Goal: Register for event/course

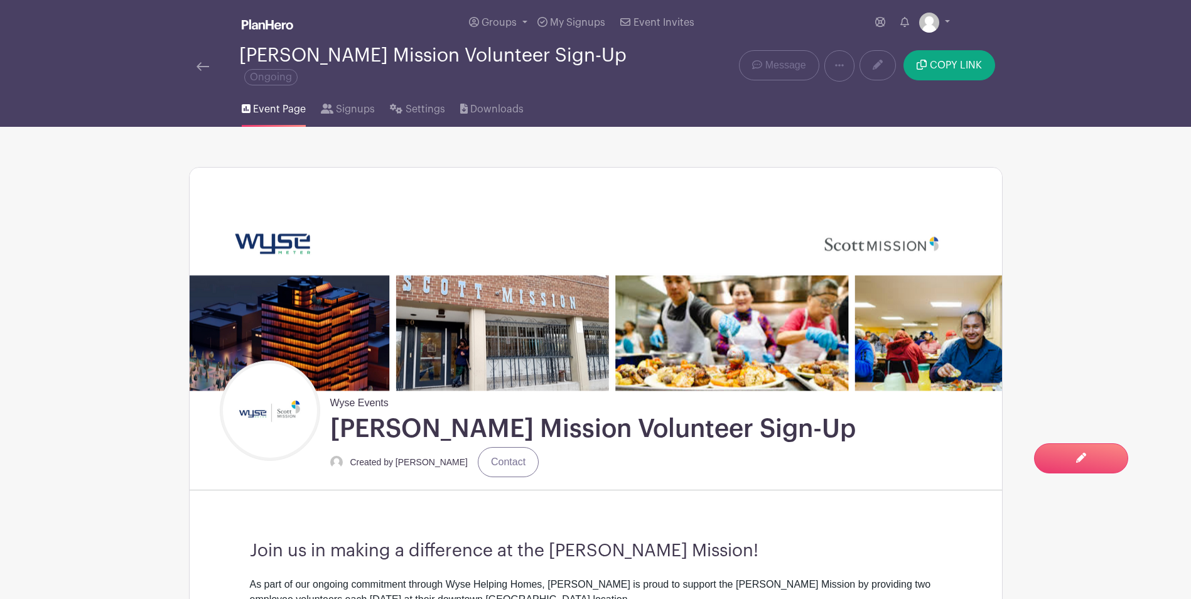
scroll to position [783, 0]
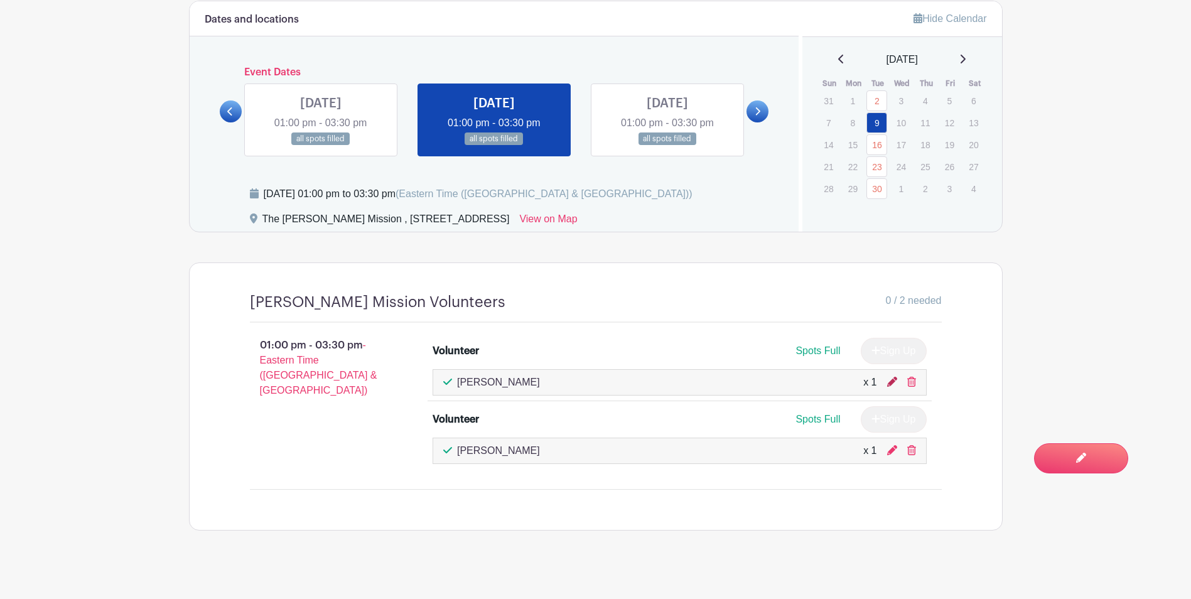
click at [889, 377] on icon at bounding box center [892, 382] width 10 height 10
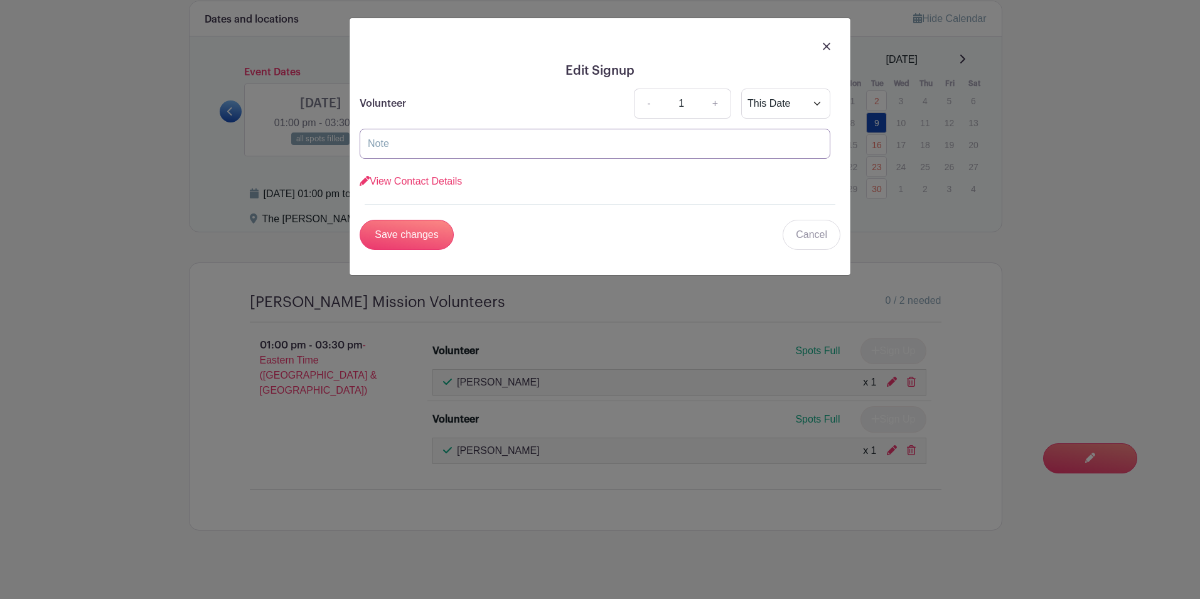
click at [495, 151] on input "text" at bounding box center [595, 144] width 471 height 30
click at [404, 184] on link "View Contact Details" at bounding box center [411, 181] width 102 height 11
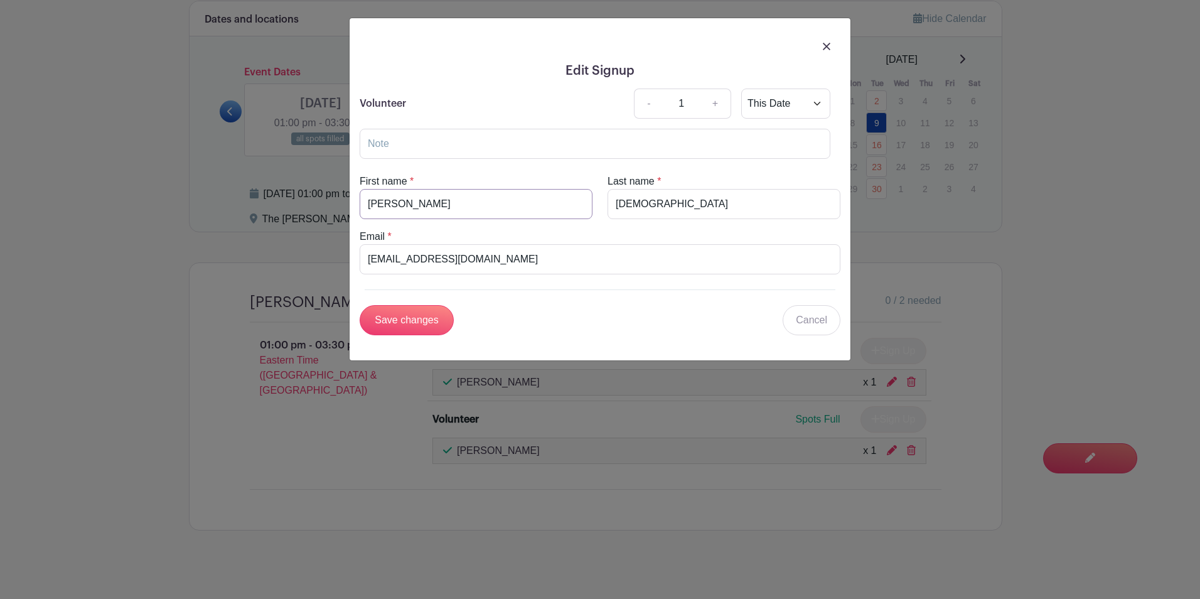
click at [455, 205] on input "[PERSON_NAME]" at bounding box center [476, 204] width 233 height 30
drag, startPoint x: 365, startPoint y: 197, endPoint x: 281, endPoint y: 207, distance: 84.2
click at [281, 207] on div "Edit Signup Volunteer - 1 + This Date Select Dates Select Dates View Contact De…" at bounding box center [600, 299] width 1200 height 599
type input "Chao"
drag, startPoint x: 663, startPoint y: 196, endPoint x: 641, endPoint y: 203, distance: 23.2
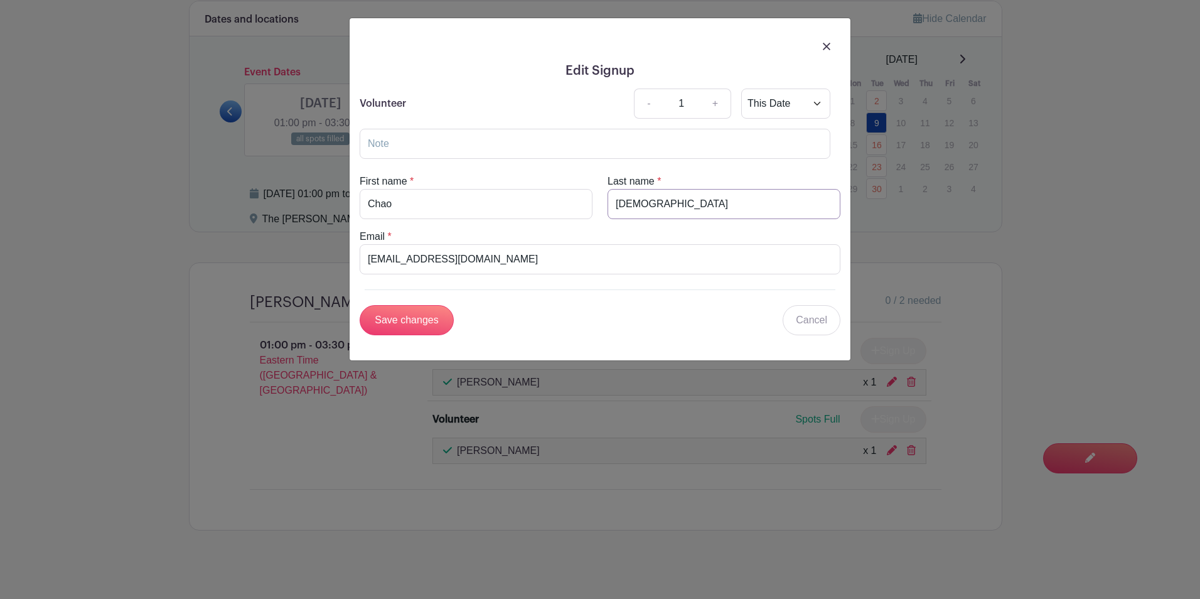
click at [663, 197] on input "[DEMOGRAPHIC_DATA]" at bounding box center [724, 204] width 233 height 30
drag, startPoint x: 632, startPoint y: 207, endPoint x: 593, endPoint y: 206, distance: 38.9
click at [593, 206] on div "First name * [PERSON_NAME] Last name * [PERSON_NAME]" at bounding box center [600, 196] width 496 height 45
type input "Ding"
drag, startPoint x: 529, startPoint y: 261, endPoint x: 485, endPoint y: 261, distance: 44.6
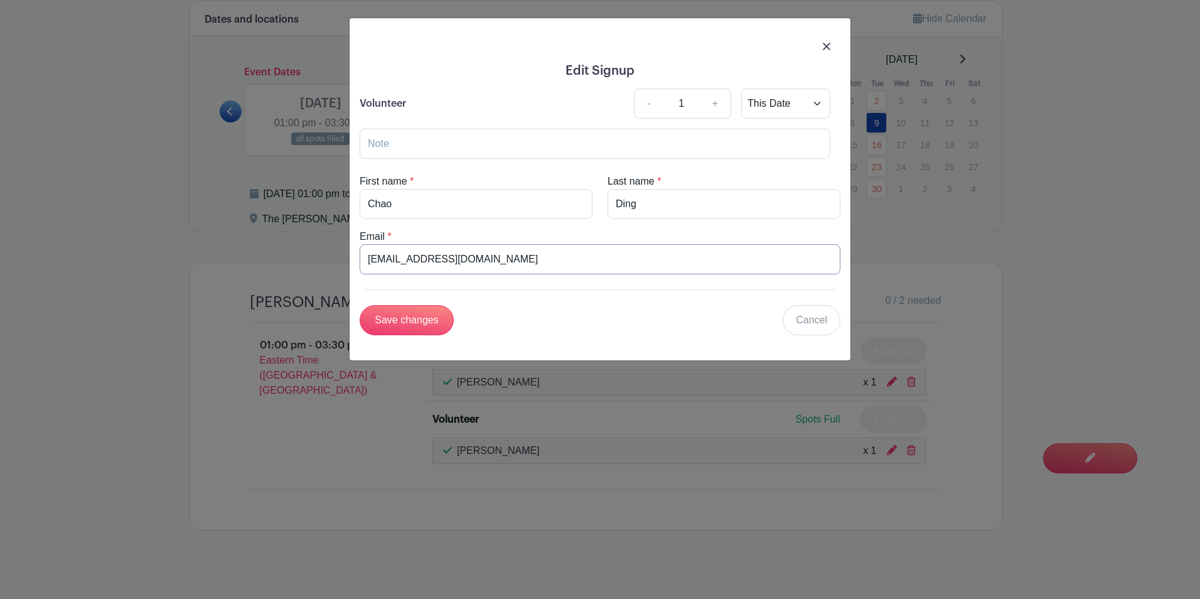
click at [529, 261] on input "[EMAIL_ADDRESS][DOMAIN_NAME]" at bounding box center [600, 259] width 481 height 30
drag, startPoint x: 385, startPoint y: 261, endPoint x: 355, endPoint y: 263, distance: 30.2
click at [357, 263] on div "Email * [EMAIL_ADDRESS][DOMAIN_NAME]" at bounding box center [600, 251] width 496 height 45
type input "[EMAIL_ADDRESS][DOMAIN_NAME]"
click at [409, 312] on input "Save changes" at bounding box center [407, 320] width 94 height 30
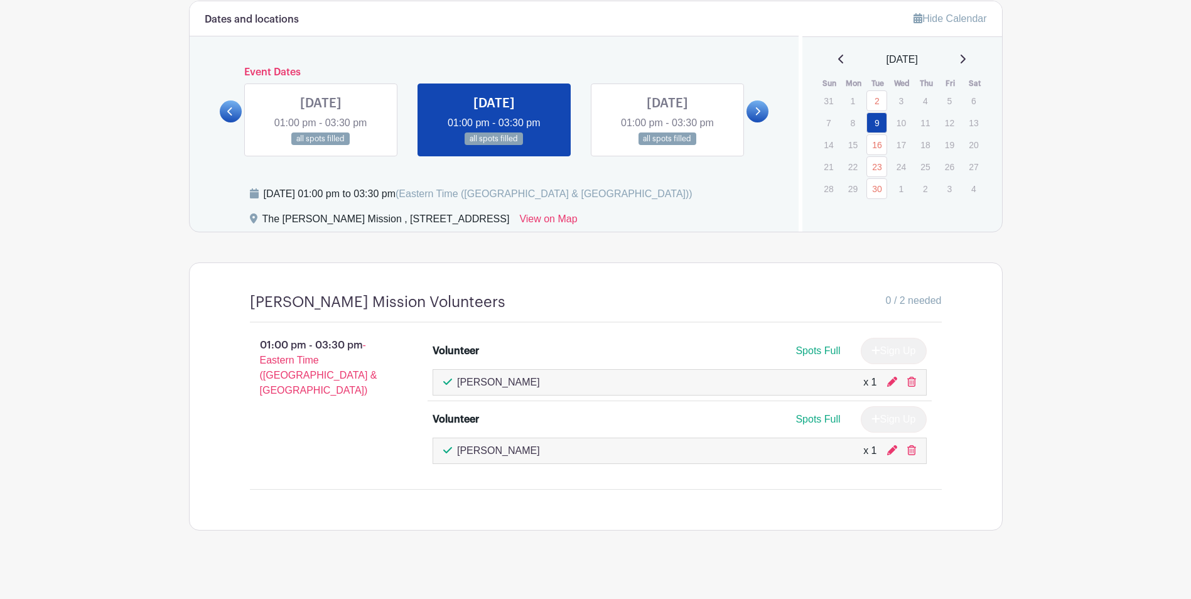
click at [629, 342] on div "Spots Full Sign Up" at bounding box center [741, 351] width 370 height 26
click at [890, 445] on icon at bounding box center [892, 450] width 10 height 10
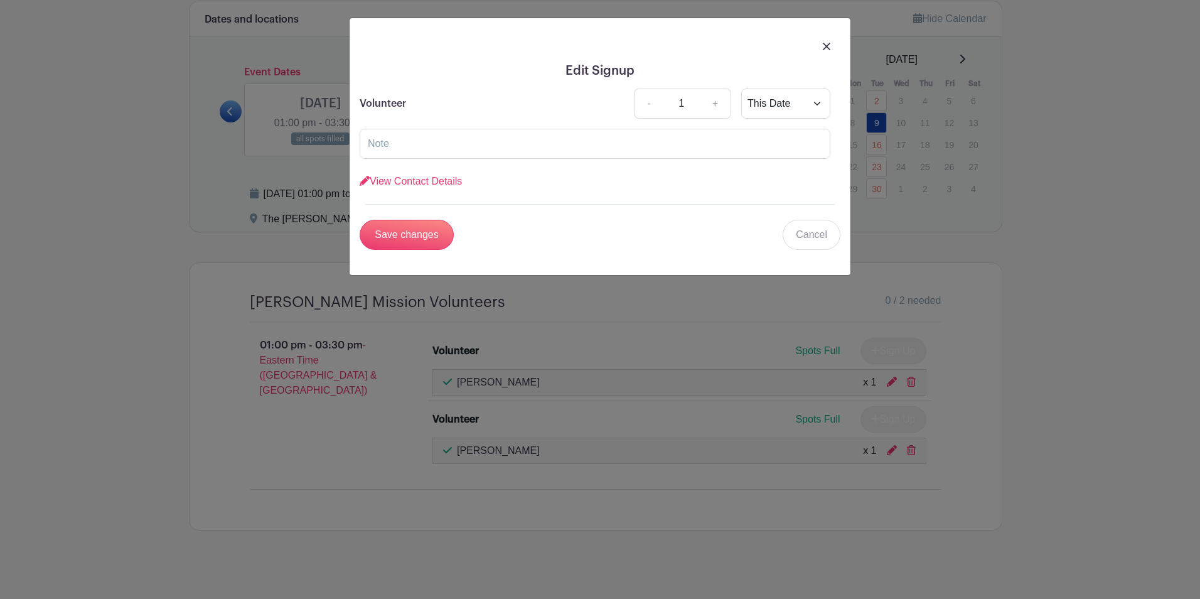
click at [428, 191] on form "Volunteer - 1 + This Date Select Dates Select Dates View Contact Details First …" at bounding box center [600, 169] width 481 height 161
click at [423, 180] on link "View Contact Details" at bounding box center [411, 181] width 102 height 11
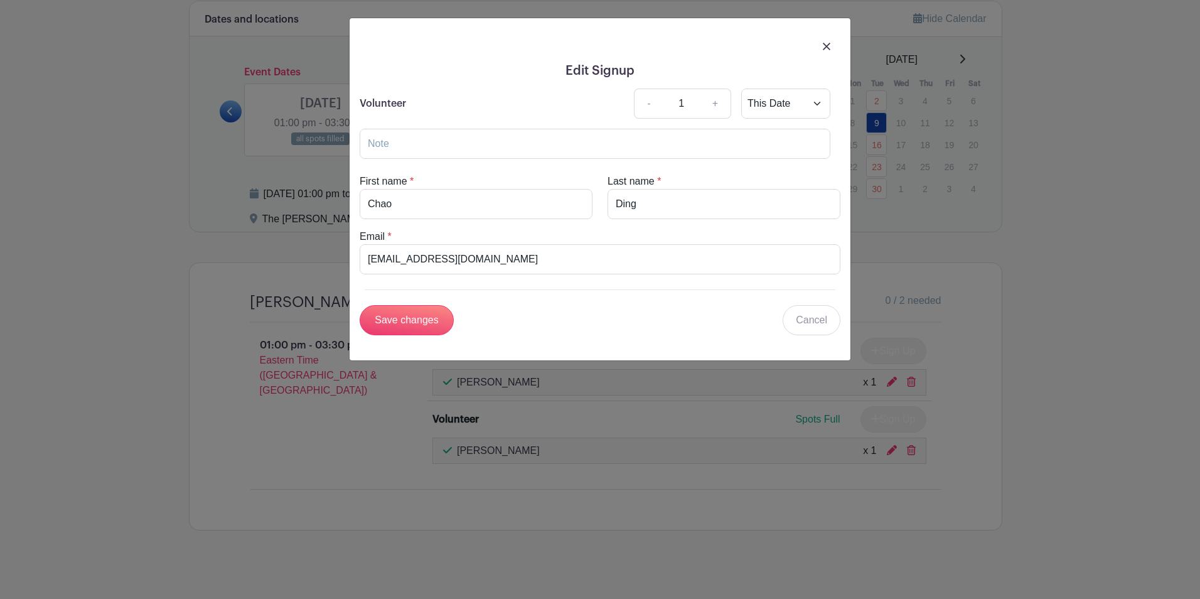
click at [506, 305] on form "Volunteer - 1 + This Date Select Dates Select Dates View Contact Details First …" at bounding box center [600, 212] width 481 height 247
click at [506, 303] on form "Volunteer - 1 + This Date Select Dates Select Dates View Contact Details First …" at bounding box center [600, 212] width 481 height 247
click at [480, 417] on div "Edit Signup Volunteer - 1 + This Date Select Dates Select Dates View Contact De…" at bounding box center [600, 299] width 1200 height 599
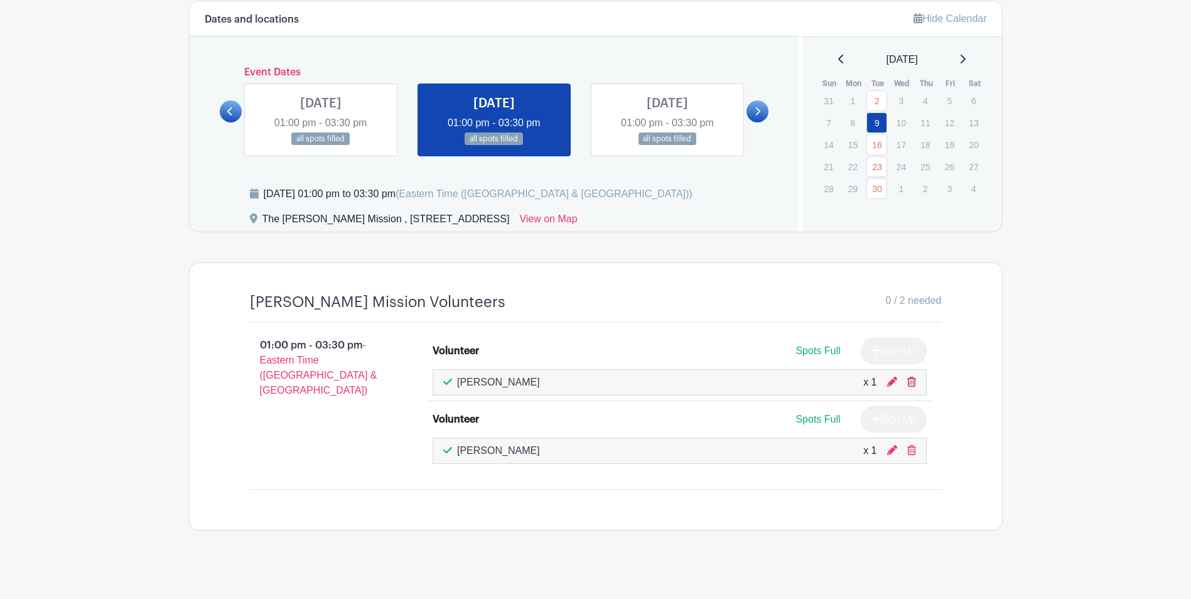
click at [908, 377] on icon at bounding box center [911, 382] width 9 height 10
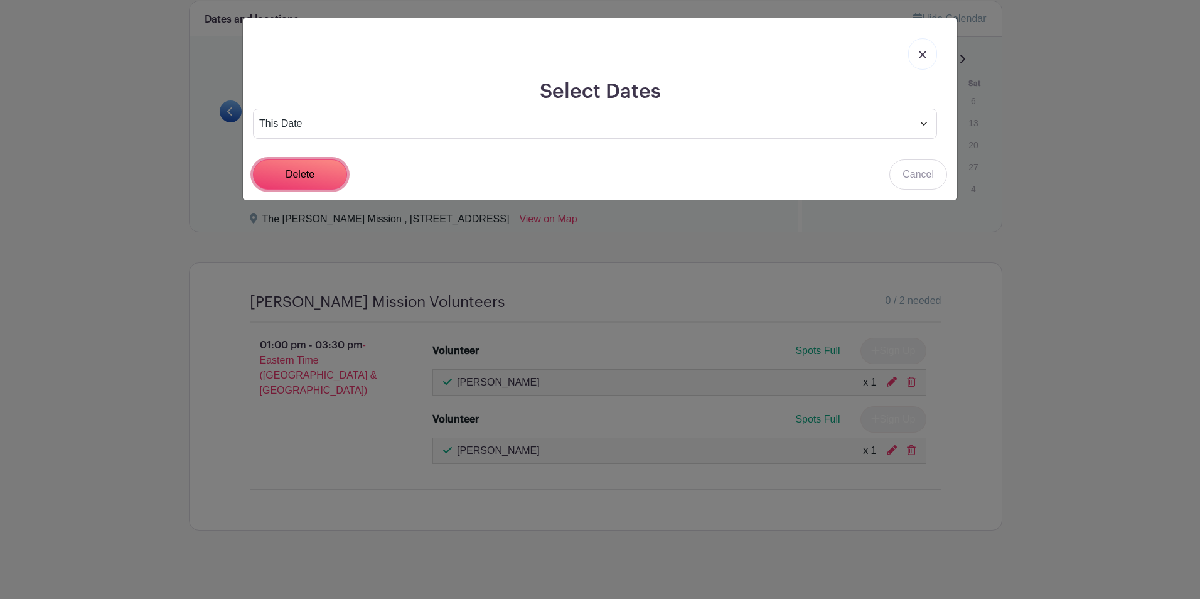
drag, startPoint x: 288, startPoint y: 166, endPoint x: 289, endPoint y: 183, distance: 17.6
click at [288, 166] on input "Delete" at bounding box center [300, 174] width 94 height 30
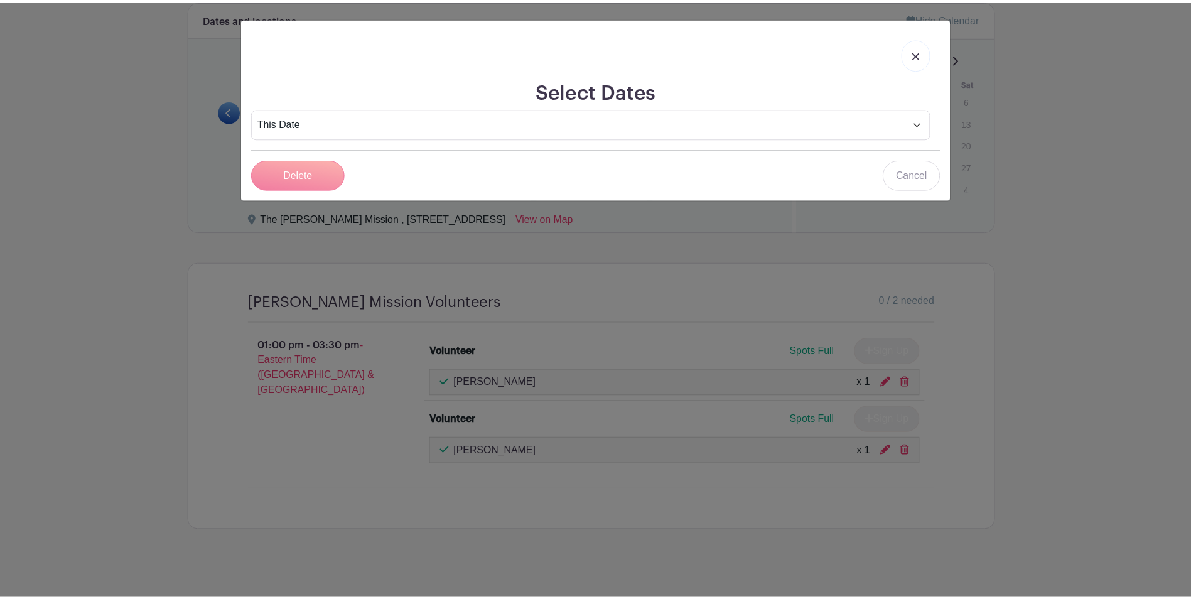
scroll to position [760, 0]
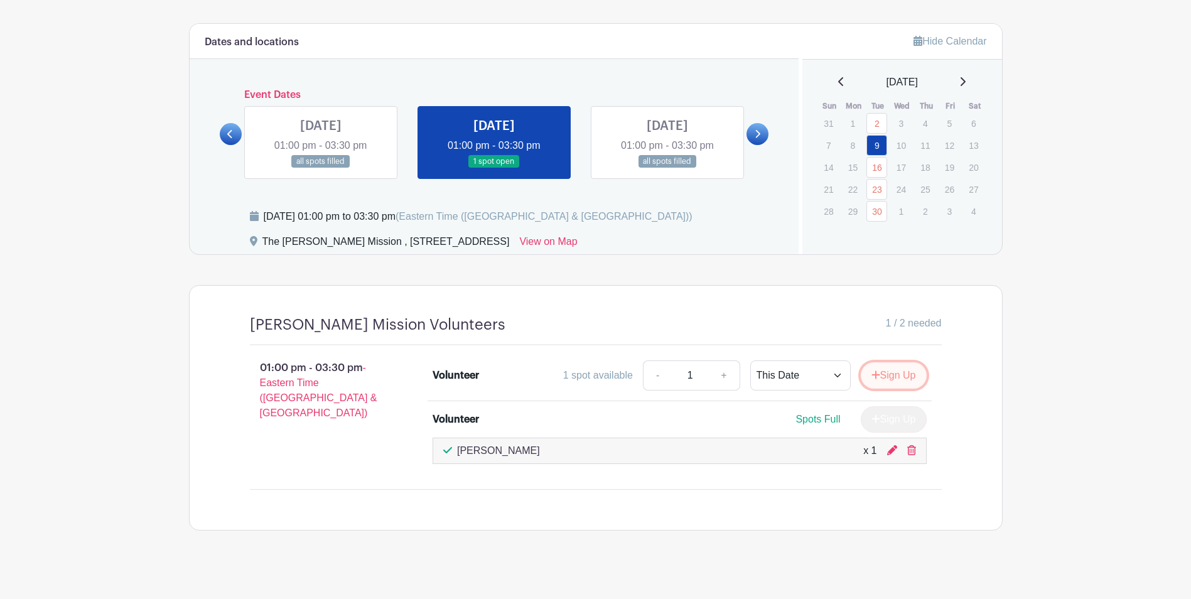
click at [900, 364] on button "Sign Up" at bounding box center [894, 375] width 66 height 26
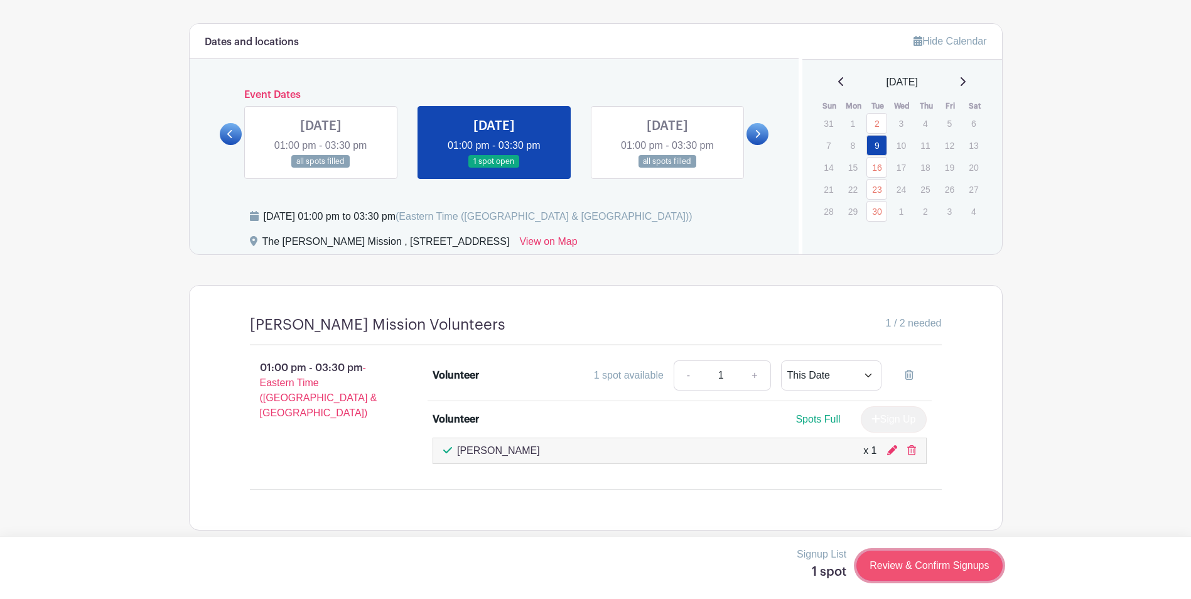
click at [890, 561] on link "Review & Confirm Signups" at bounding box center [929, 566] width 146 height 30
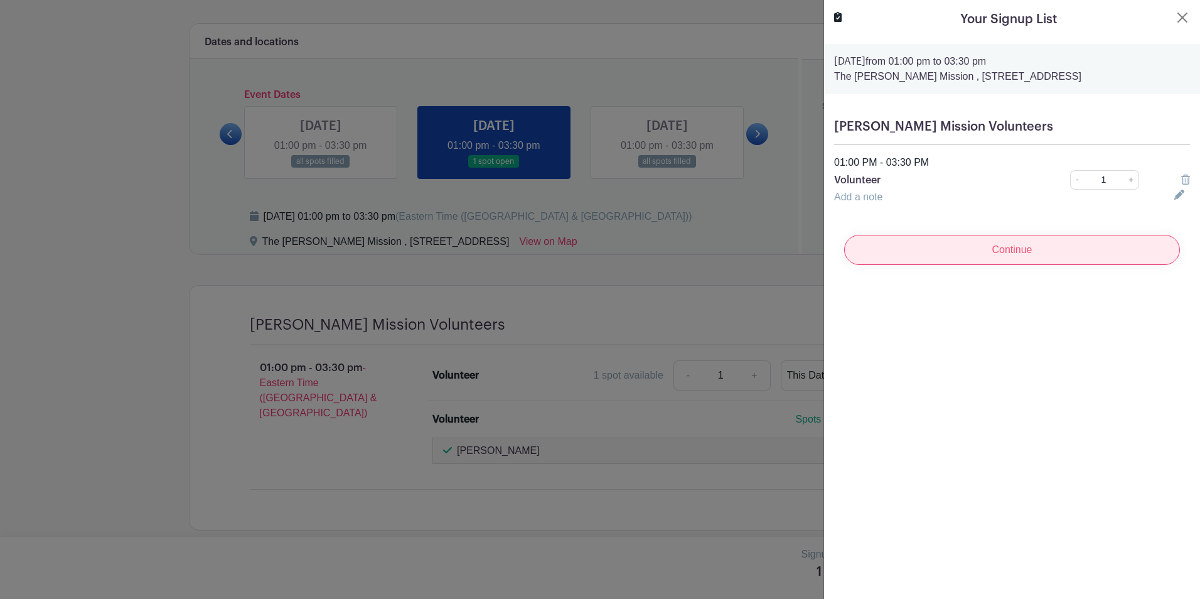
click at [963, 254] on input "Continue" at bounding box center [1012, 250] width 336 height 30
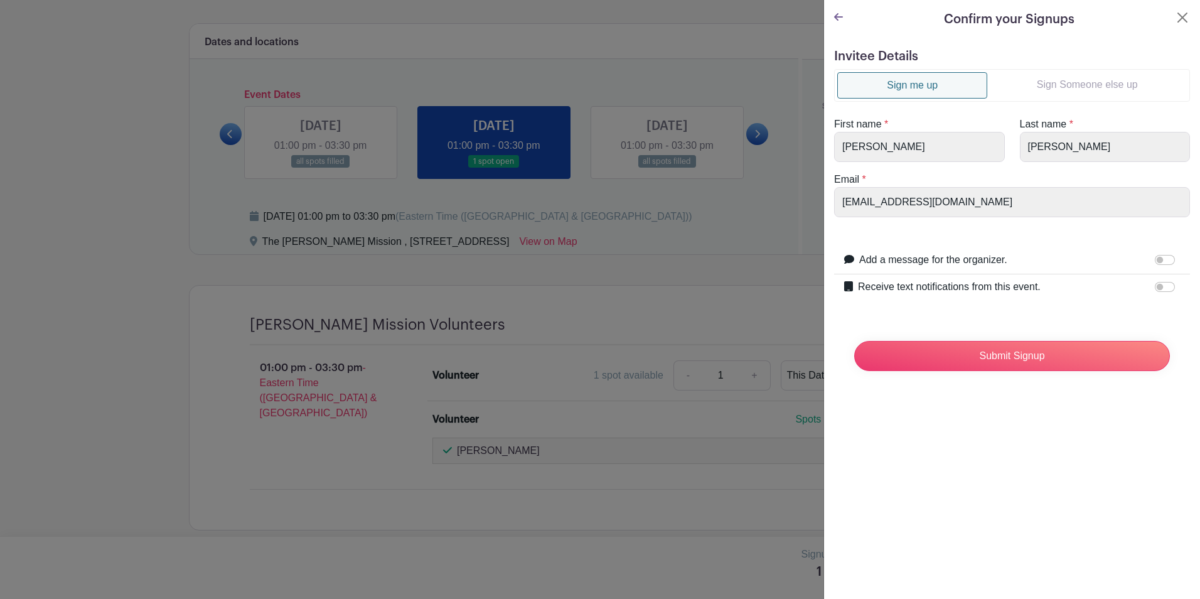
click at [1057, 80] on link "Sign Someone else up" at bounding box center [1088, 84] width 200 height 25
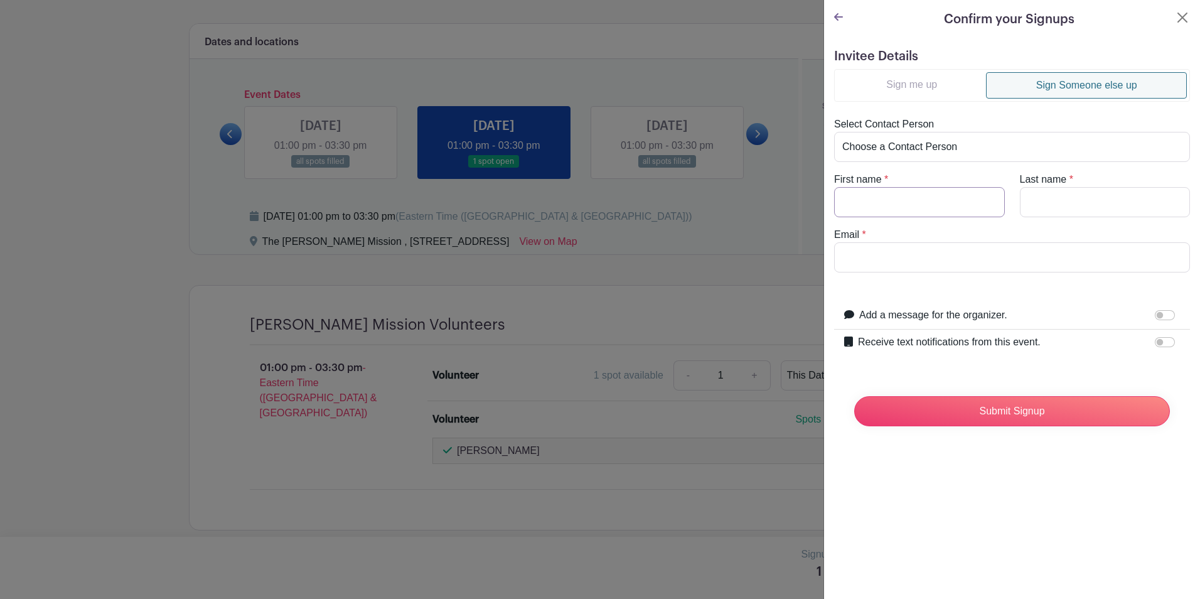
click at [883, 197] on input "First name" at bounding box center [919, 202] width 171 height 30
type input "[PERSON_NAME]"
click at [1067, 209] on input "Last name" at bounding box center [1105, 202] width 171 height 30
type input "[DEMOGRAPHIC_DATA]"
click at [956, 272] on form "Invitee Details Sign me up Sign Someone else up Select Contact Person Choose a …" at bounding box center [1012, 242] width 356 height 387
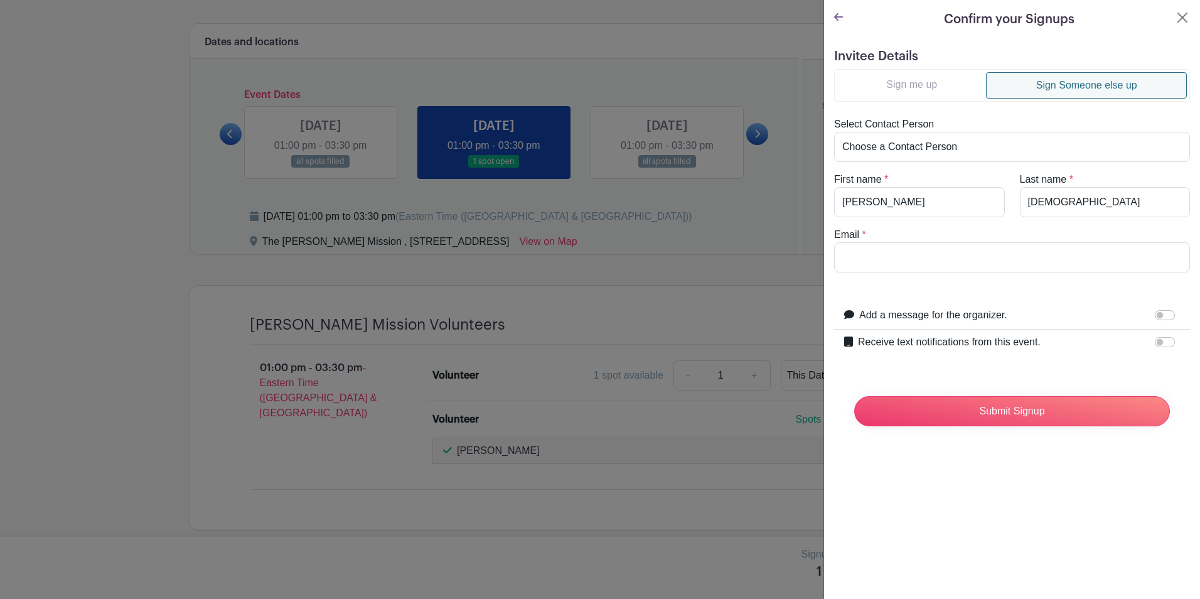
click at [911, 257] on input "Email" at bounding box center [1012, 257] width 356 height 30
type input "[EMAIL_ADDRESS][DOMAIN_NAME]"
click at [970, 407] on input "Submit Signup" at bounding box center [1012, 411] width 316 height 30
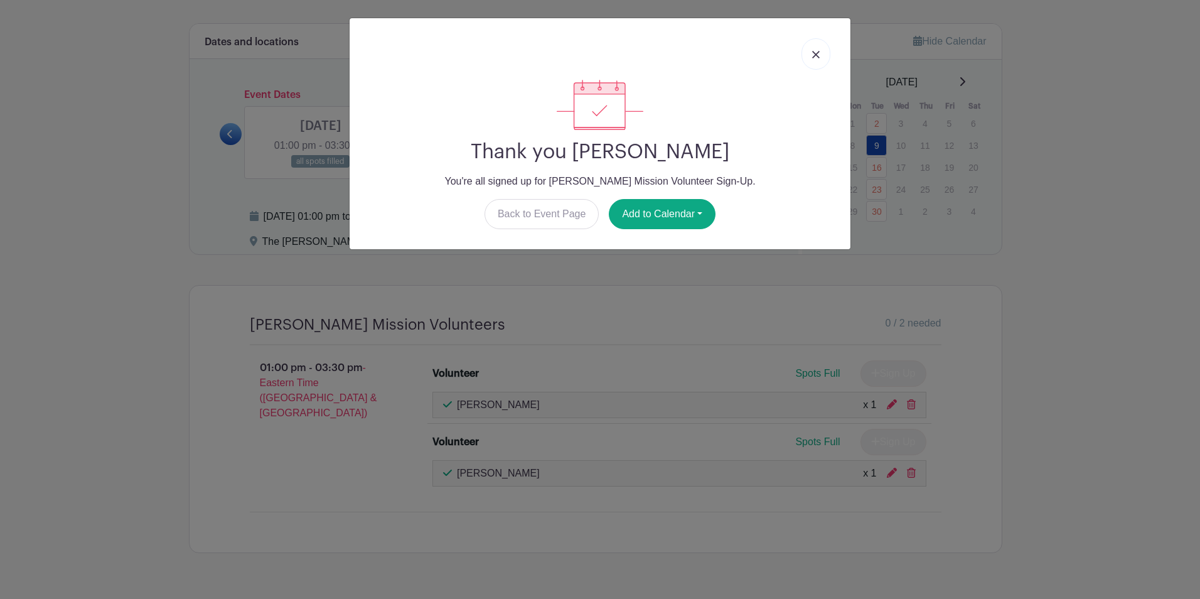
click at [816, 57] on img at bounding box center [816, 55] width 8 height 8
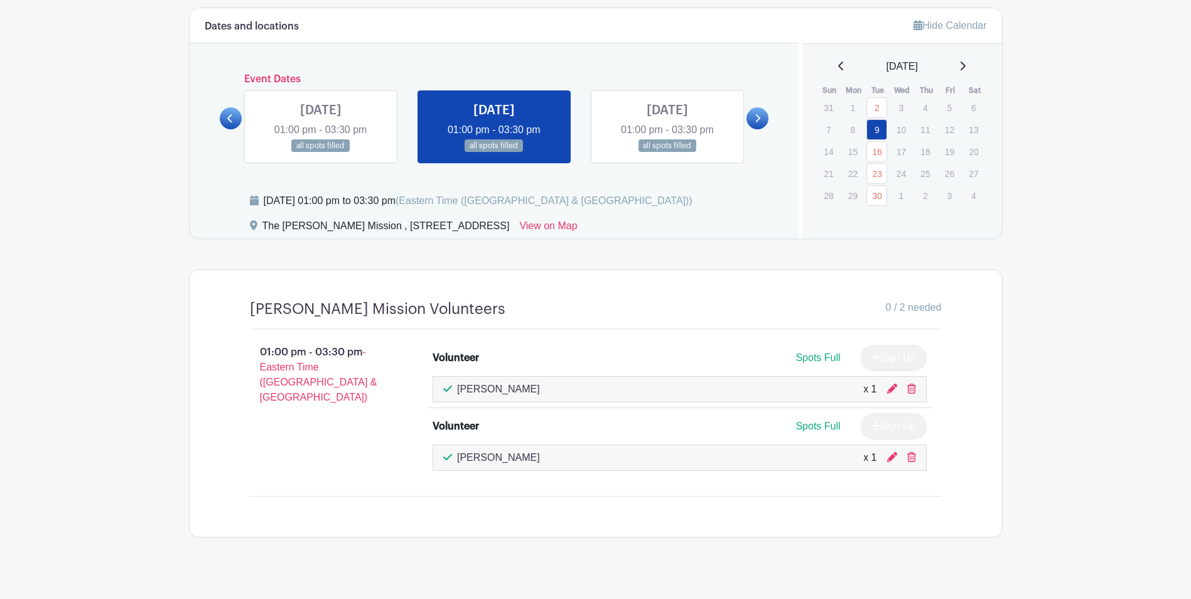
scroll to position [783, 0]
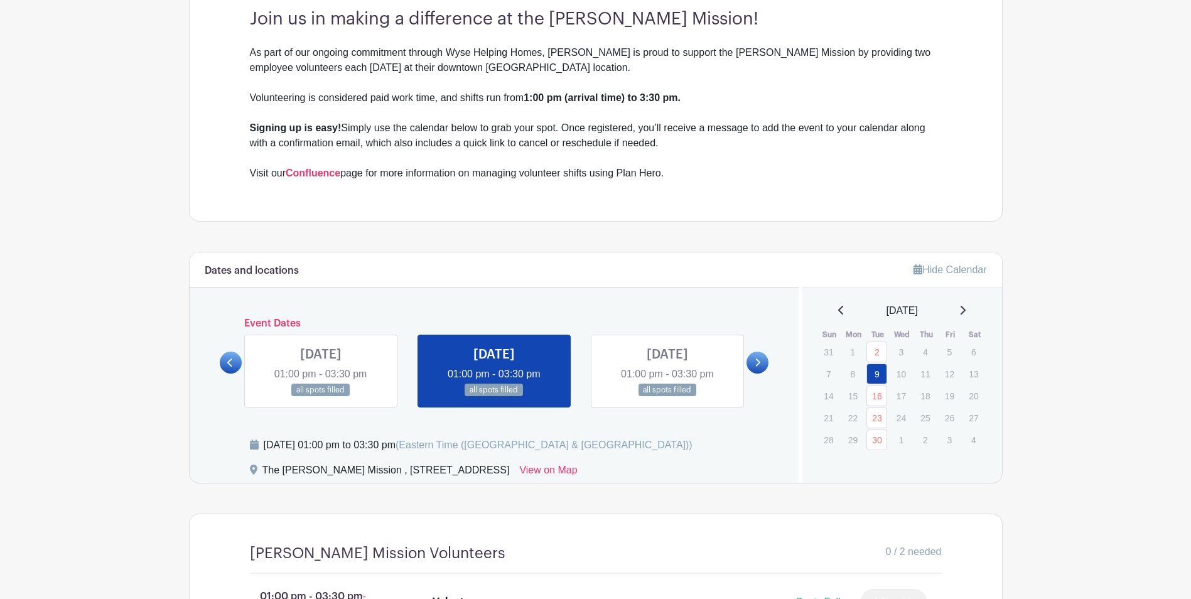
scroll to position [218, 0]
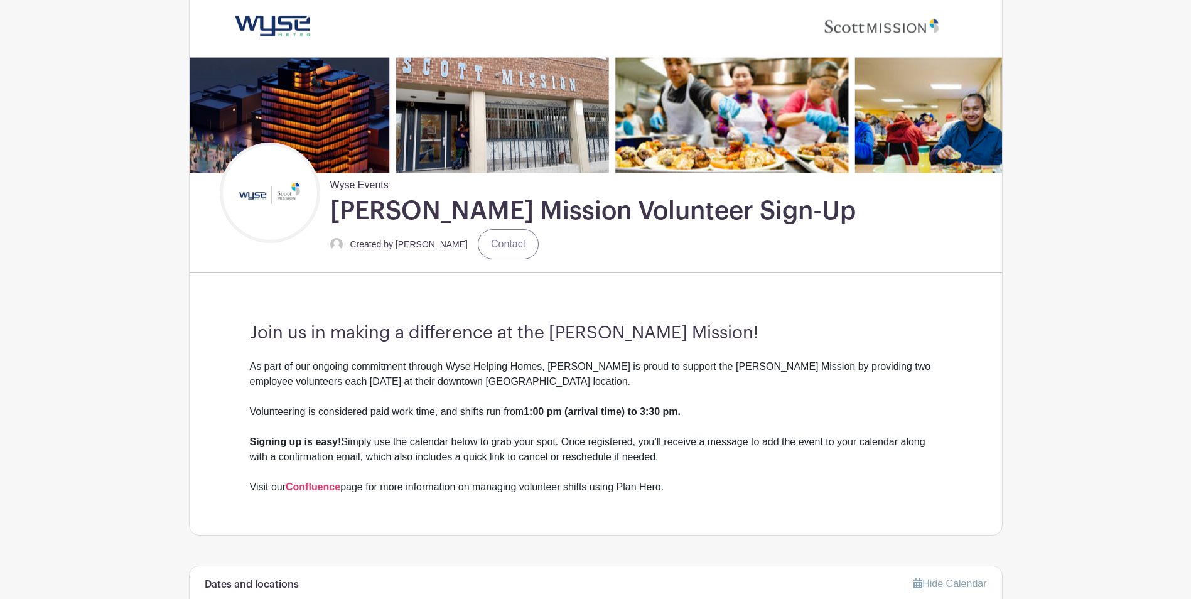
click at [1045, 231] on main "Groups All Groups Audrey's Events Wyse Events My Signups Event Invites My accou…" at bounding box center [595, 478] width 1191 height 1392
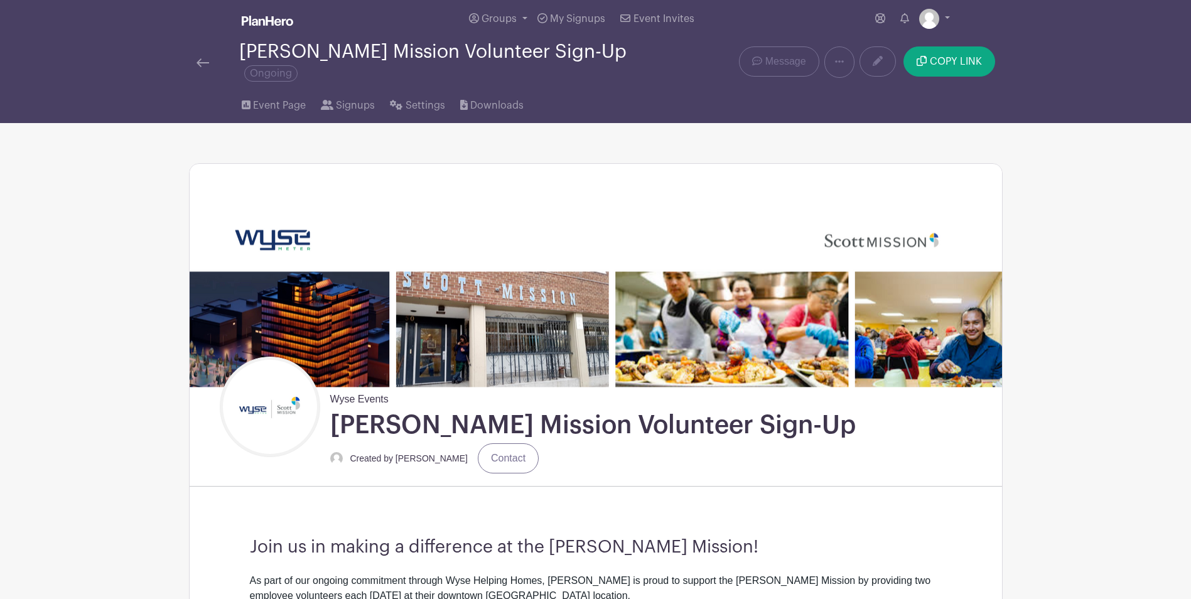
scroll to position [0, 0]
